Goal: Task Accomplishment & Management: Complete application form

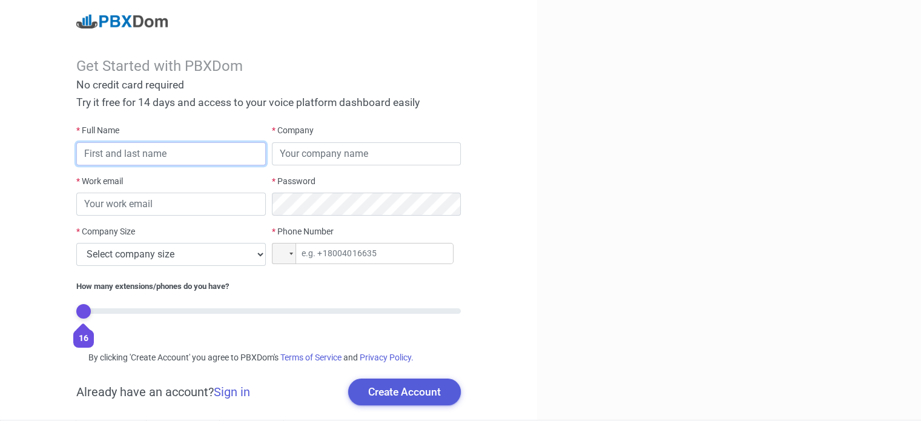
click at [127, 151] on input "text" at bounding box center [171, 153] width 190 height 23
type input "[PERSON_NAME]"
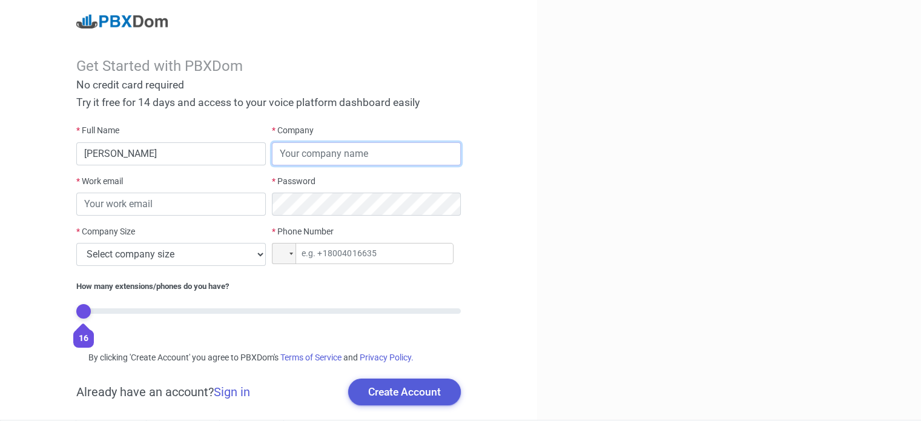
type input "Others"
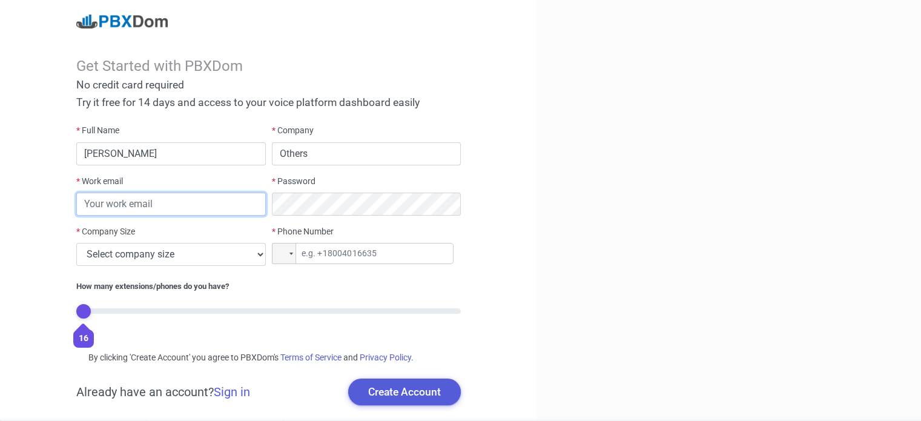
type input "[EMAIL_ADDRESS][DOMAIN_NAME]"
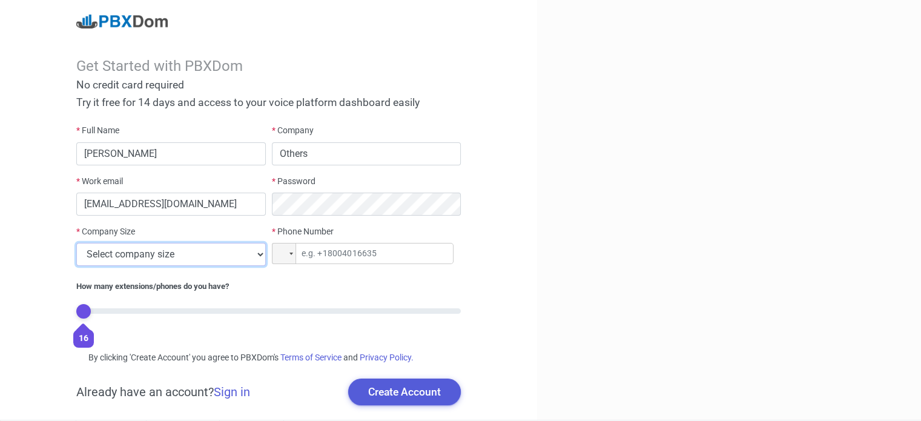
click at [195, 253] on select "Select company size 1 - 9 employees 10 - 49 employees 50 - 199 employees 200 - …" at bounding box center [171, 254] width 190 height 23
select select "1"
click at [76, 243] on select "Select company size 1 - 9 employees 10 - 49 employees 50 - 199 employees 200 - …" at bounding box center [171, 254] width 190 height 23
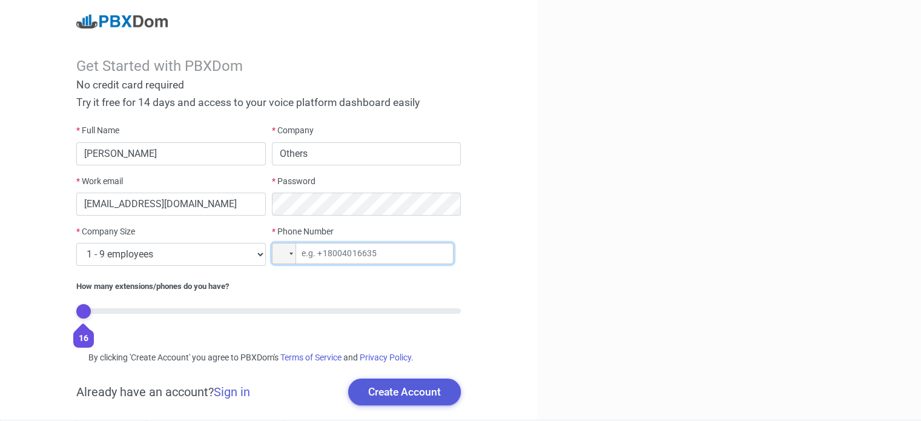
click at [312, 254] on input "tel" at bounding box center [363, 253] width 182 height 21
click at [289, 256] on div at bounding box center [284, 253] width 23 height 20
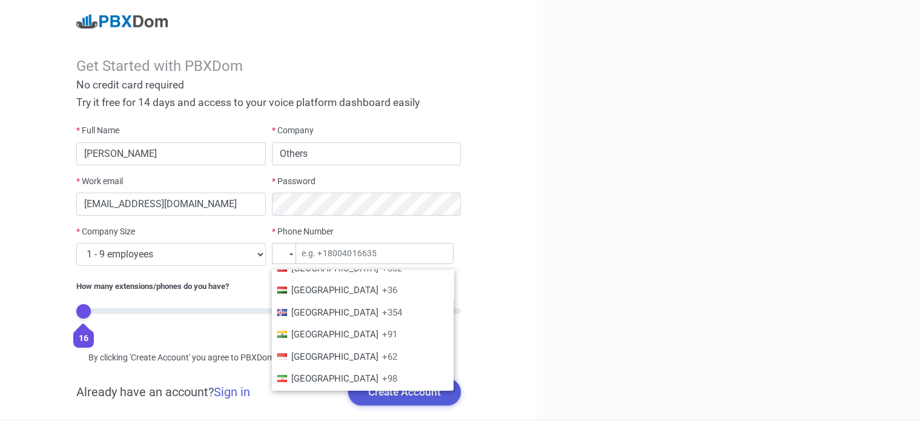
scroll to position [1814, 0]
click at [300, 329] on li "India +91" at bounding box center [363, 336] width 182 height 22
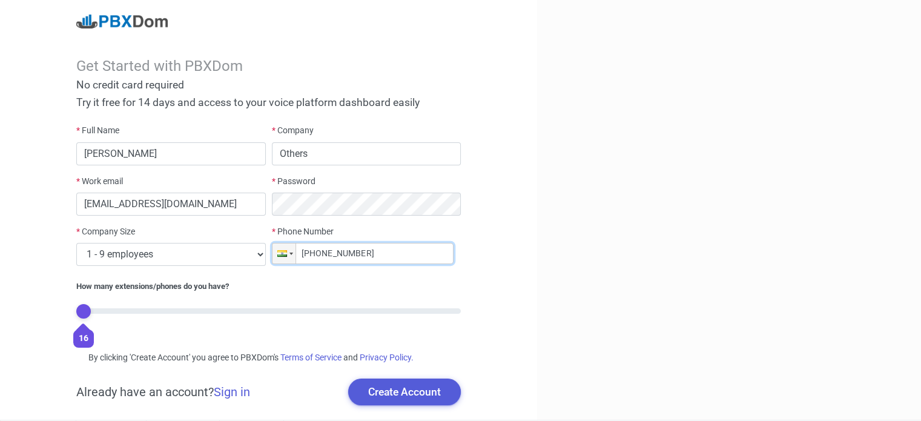
type input "+91 93479-03792"
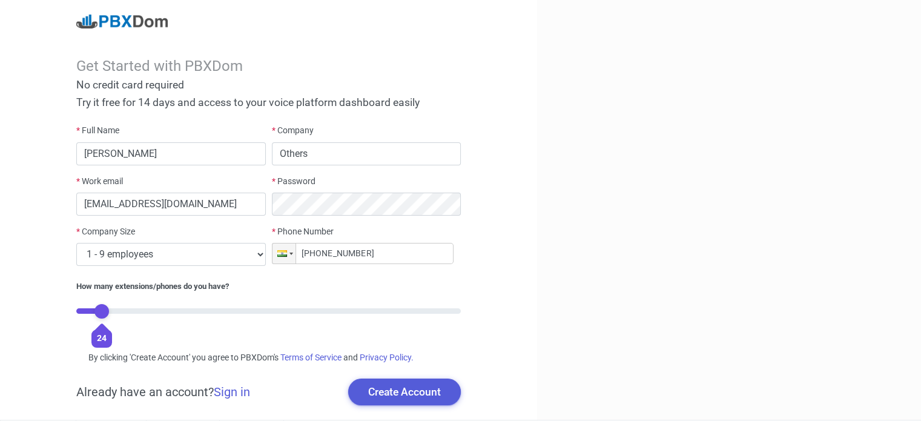
type input "0"
drag, startPoint x: 87, startPoint y: 314, endPoint x: 74, endPoint y: 319, distance: 13.8
click at [76, 314] on input "range" at bounding box center [268, 310] width 385 height 5
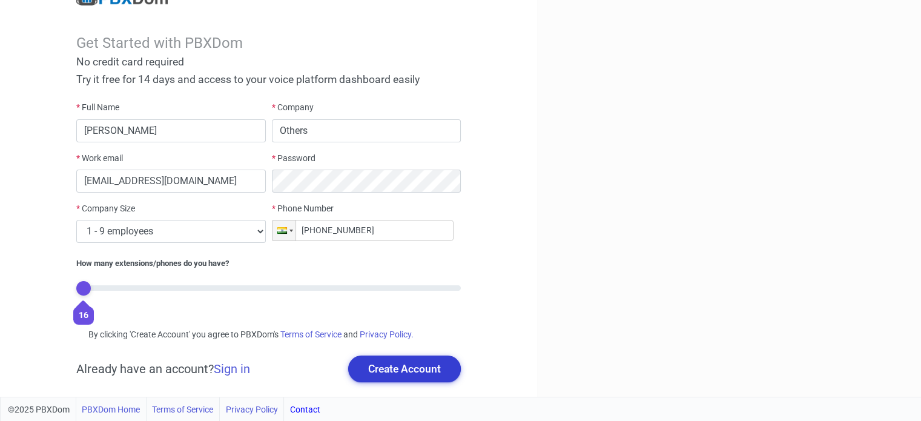
click at [430, 363] on button "Create Account" at bounding box center [404, 368] width 113 height 27
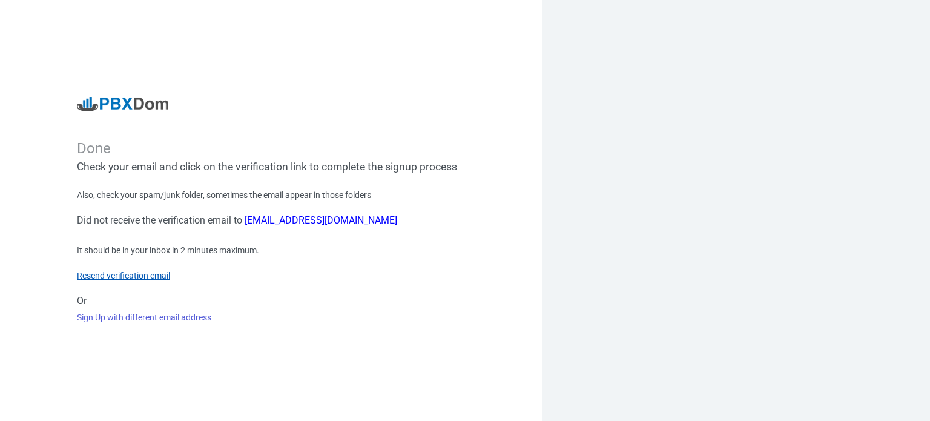
click at [135, 271] on link "Resend verification email" at bounding box center [123, 276] width 93 height 10
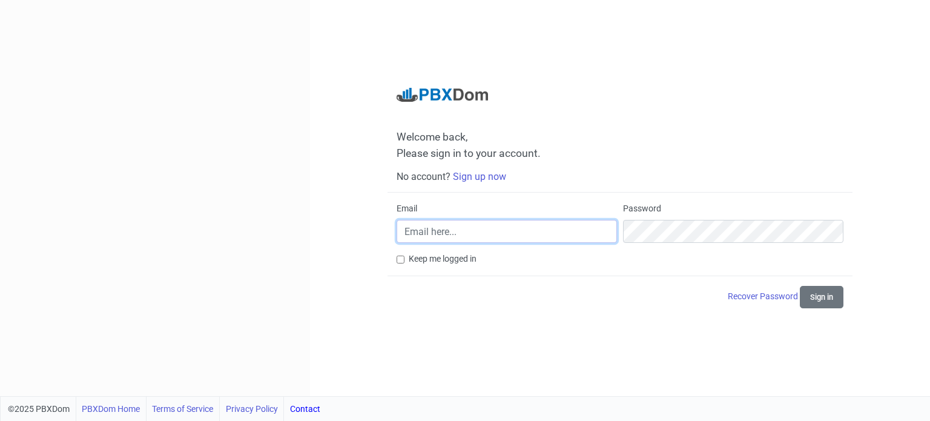
click at [470, 239] on input "Email" at bounding box center [507, 231] width 220 height 23
type input "[EMAIL_ADDRESS][DOMAIN_NAME]"
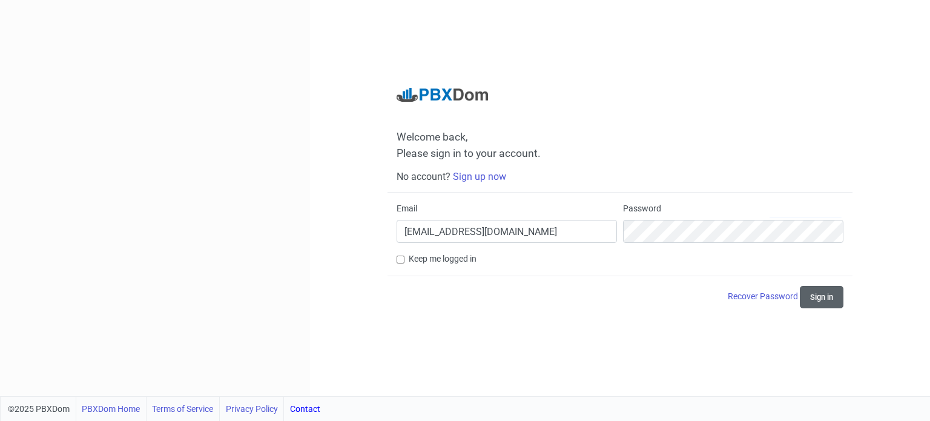
click at [826, 295] on button "Sign in" at bounding box center [822, 297] width 44 height 22
click at [828, 299] on button "Sign in" at bounding box center [822, 297] width 44 height 22
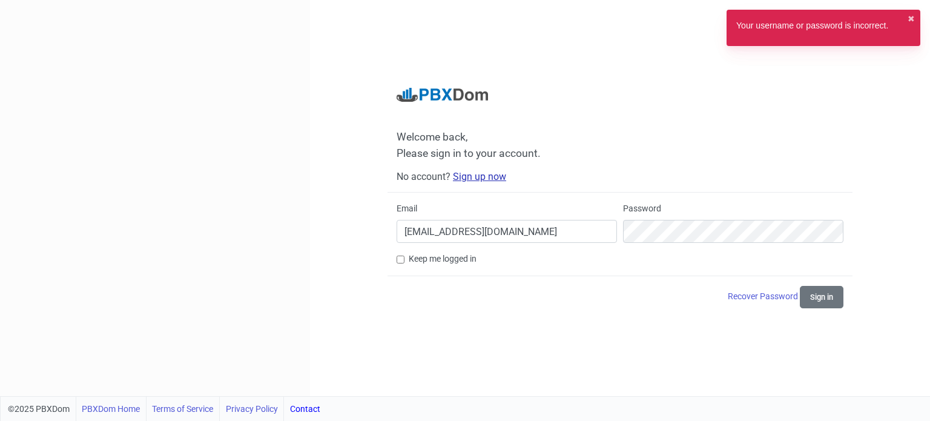
click at [479, 178] on link "Sign up now" at bounding box center [479, 177] width 53 height 12
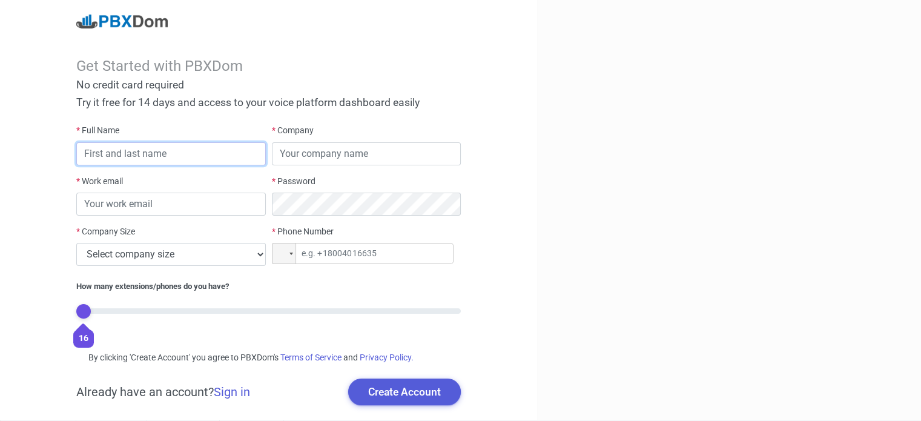
click at [195, 156] on input "text" at bounding box center [171, 153] width 190 height 23
type input "CHALLA CHANDU"
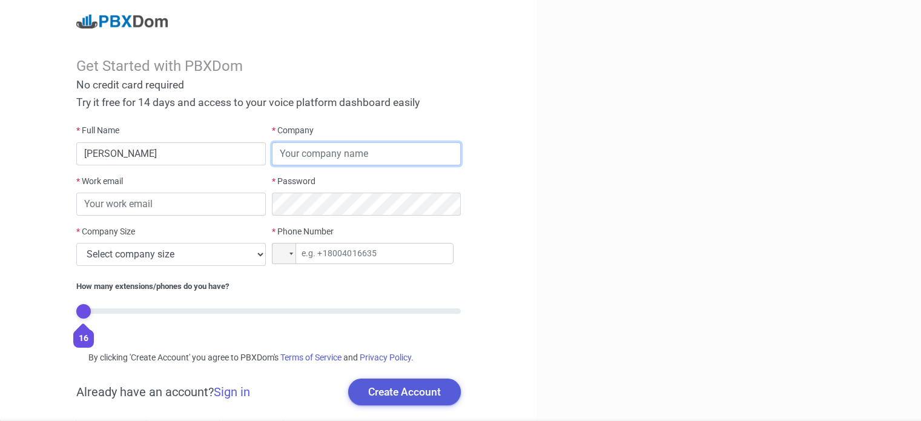
type input "Others"
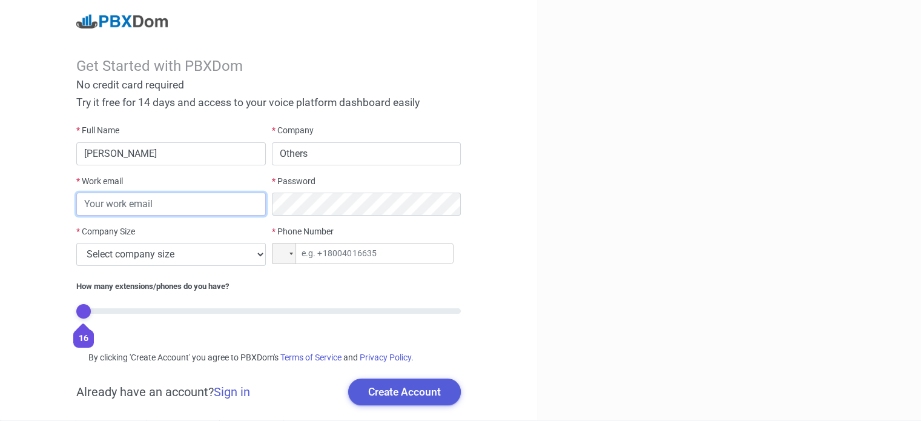
type input "[EMAIL_ADDRESS][DOMAIN_NAME]"
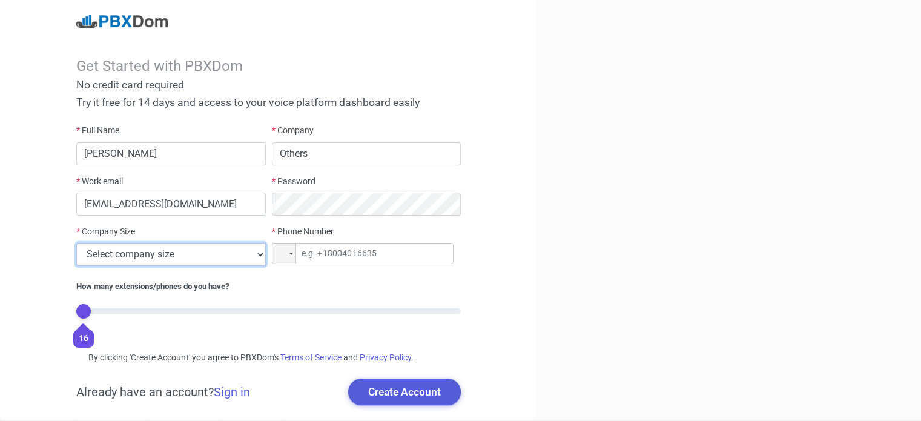
click at [135, 259] on select "Select company size 1 - 9 employees 10 - 49 employees 50 - 199 employees 200 - …" at bounding box center [171, 254] width 190 height 23
select select "1"
click at [76, 243] on select "Select company size 1 - 9 employees 10 - 49 employees 50 - 199 employees 200 - …" at bounding box center [171, 254] width 190 height 23
click at [290, 251] on div at bounding box center [284, 253] width 23 height 20
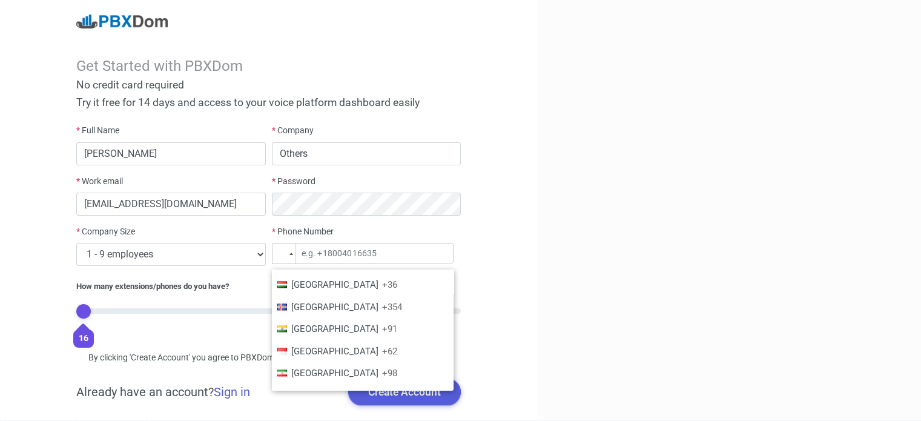
scroll to position [1822, 0]
click at [332, 318] on li "India +91" at bounding box center [363, 329] width 182 height 22
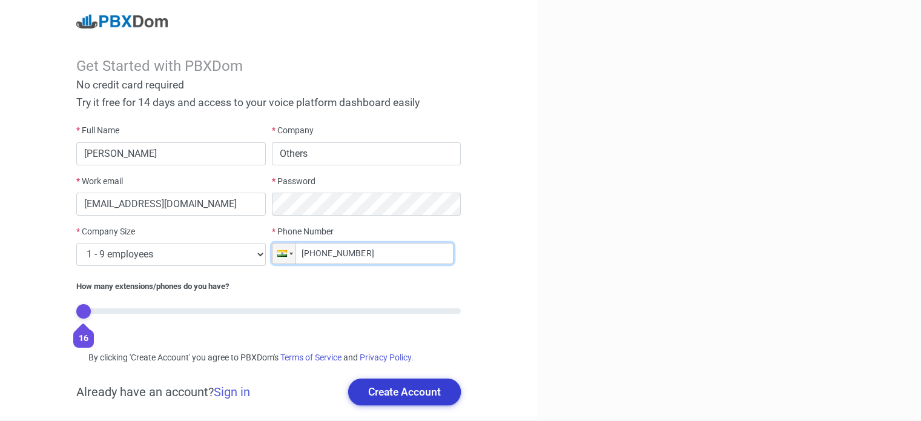
scroll to position [23, 0]
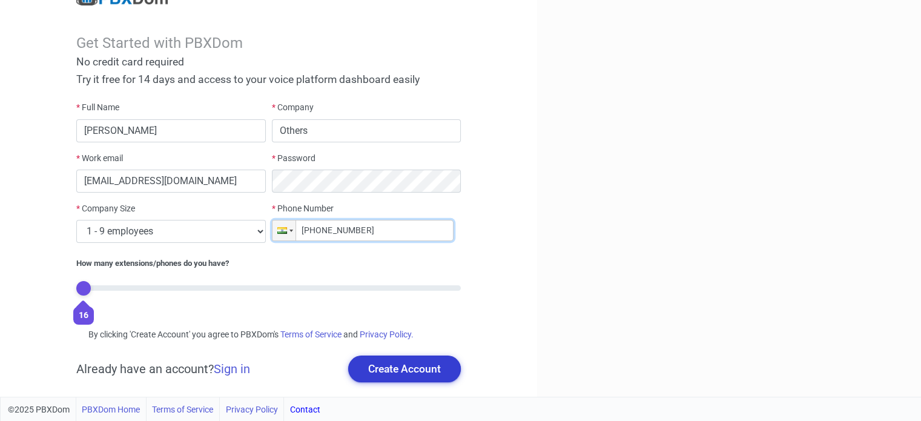
type input "+91 93479-03792"
click at [394, 362] on button "Create Account" at bounding box center [404, 368] width 113 height 27
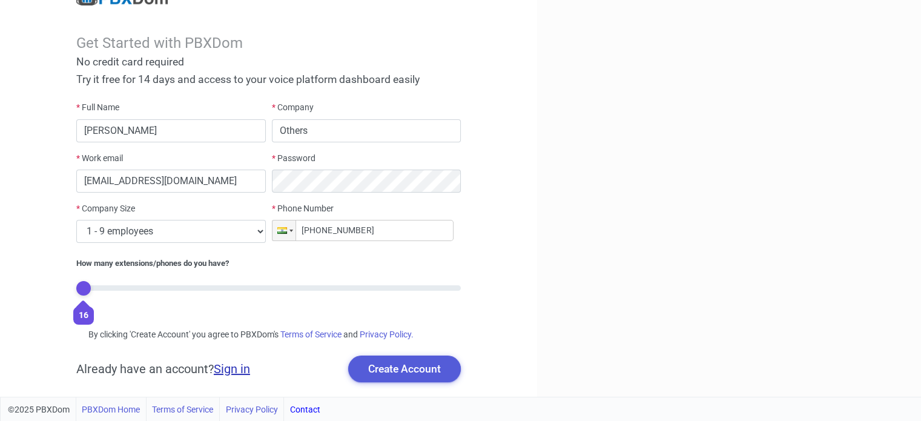
click at [236, 370] on link "Sign in" at bounding box center [232, 369] width 36 height 15
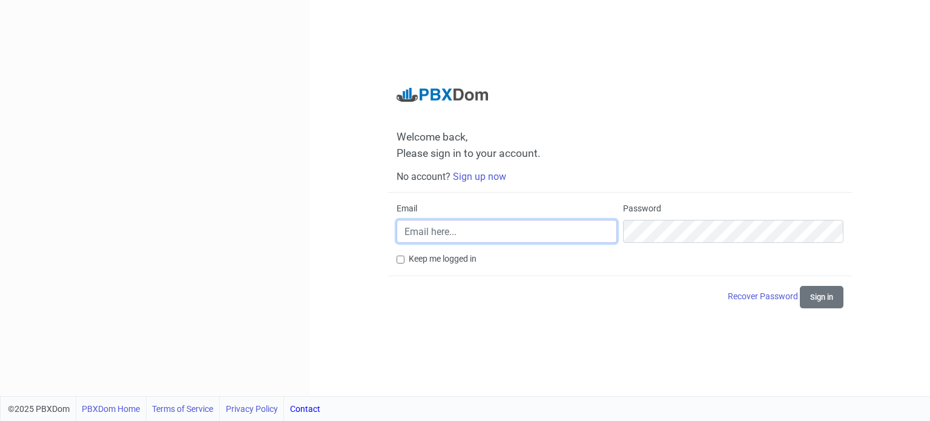
click at [451, 232] on input "Email" at bounding box center [507, 231] width 220 height 23
type input "chanduchalla911@gmail.com"
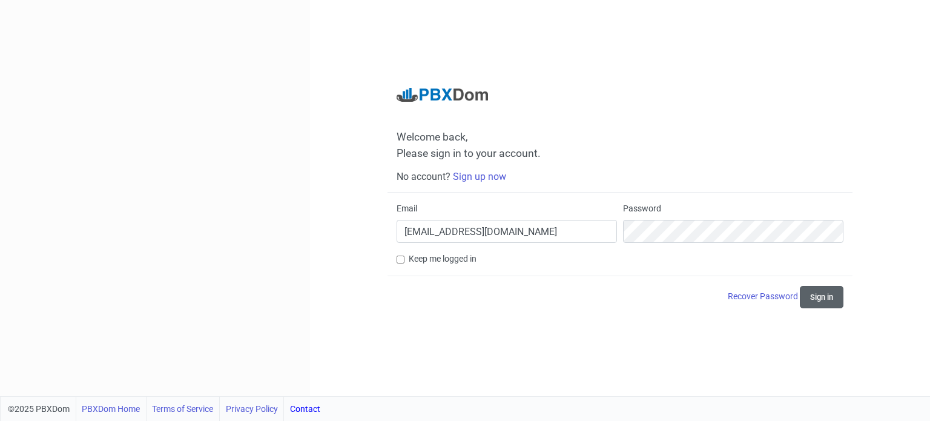
click at [811, 297] on button "Sign in" at bounding box center [822, 297] width 44 height 22
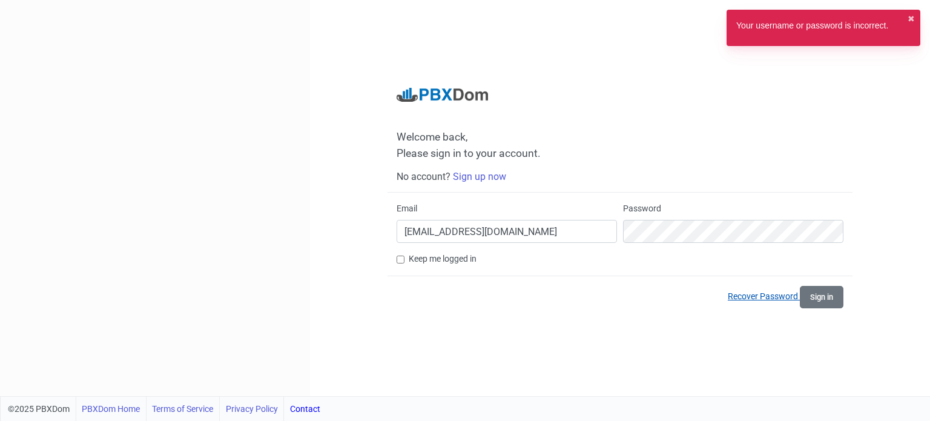
click at [760, 291] on link "Recover Password" at bounding box center [764, 296] width 72 height 10
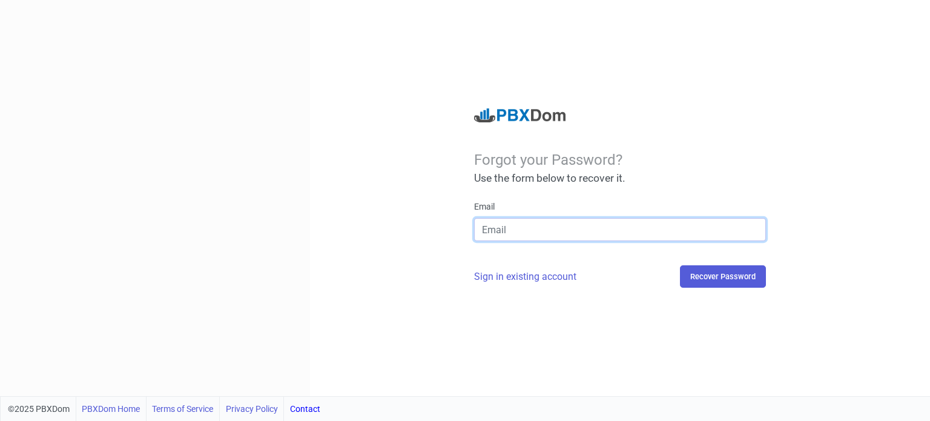
click at [572, 233] on input "email" at bounding box center [620, 229] width 292 height 23
type input "chanduchalla911@gmail.com"
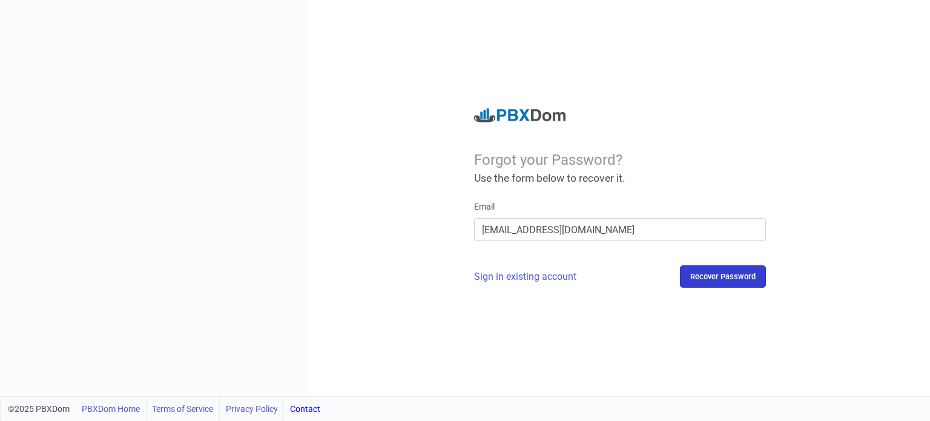
click at [722, 284] on button "Recover Password" at bounding box center [723, 276] width 86 height 22
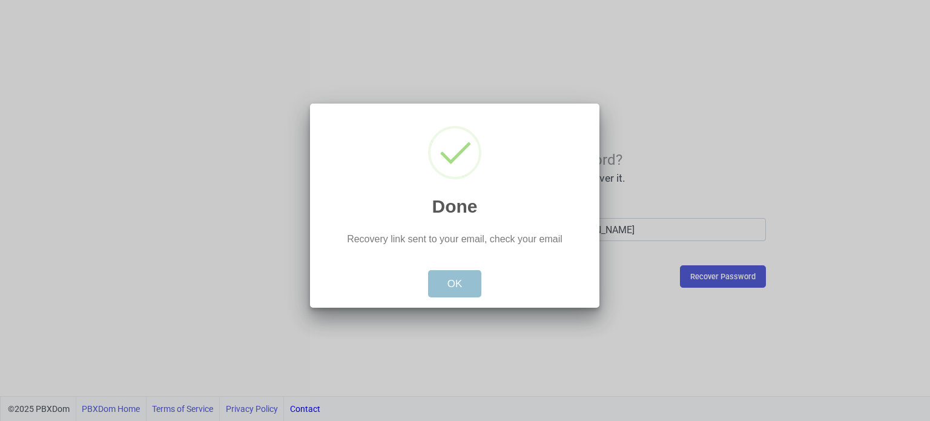
click at [456, 285] on button "OK" at bounding box center [455, 284] width 54 height 28
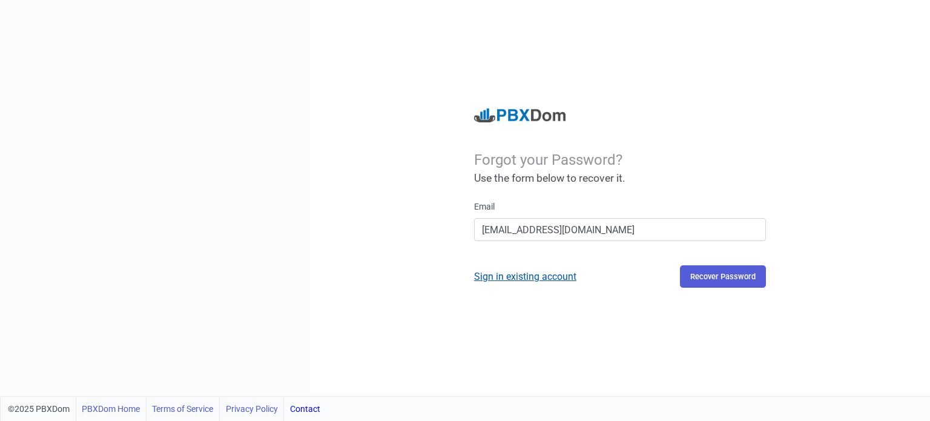
click at [523, 273] on link "Sign in existing account" at bounding box center [525, 277] width 102 height 12
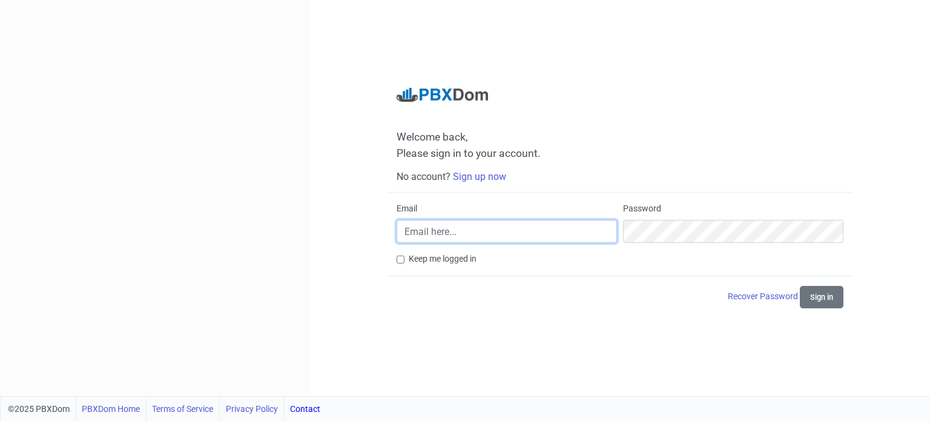
click at [498, 222] on input "Email" at bounding box center [507, 231] width 220 height 23
type input "chanduchalla911@gmail.com"
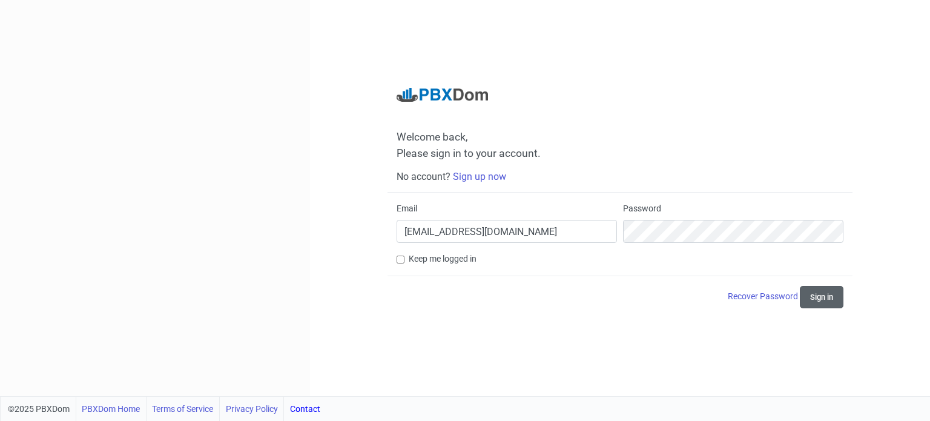
click at [813, 292] on button "Sign in" at bounding box center [822, 297] width 44 height 22
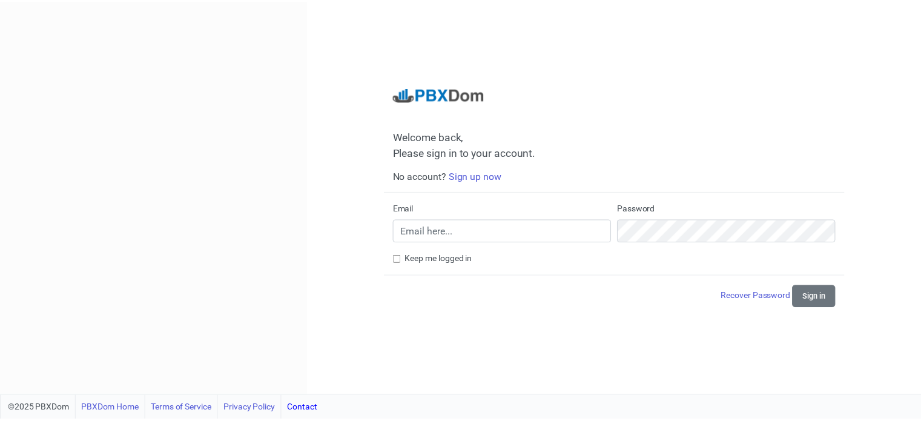
scroll to position [23, 0]
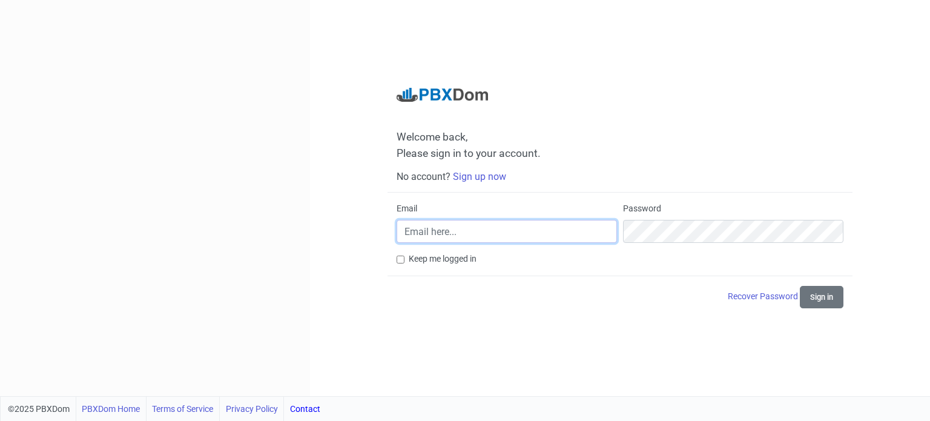
click at [416, 237] on input "Email" at bounding box center [507, 231] width 220 height 23
type input "[EMAIL_ADDRESS][DOMAIN_NAME]"
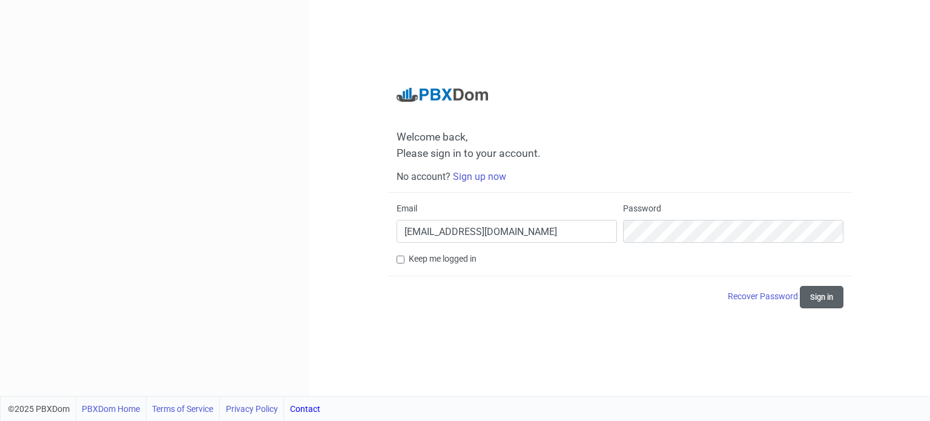
click at [809, 300] on button "Sign in" at bounding box center [822, 297] width 44 height 22
